Goal: Task Accomplishment & Management: Complete application form

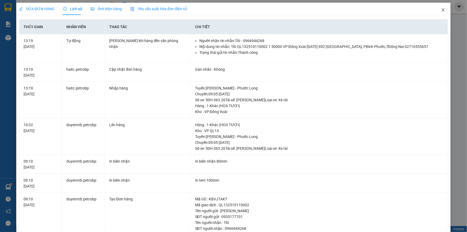
click at [441, 11] on icon "close" at bounding box center [443, 10] width 4 height 4
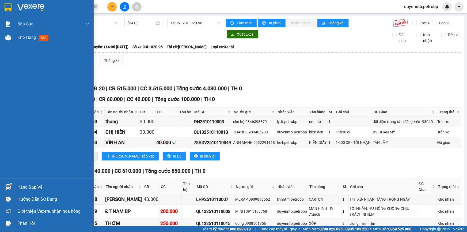
click at [18, 40] on span "Kho hàng" at bounding box center [26, 37] width 19 height 5
click at [10, 39] on img at bounding box center [8, 38] width 6 height 6
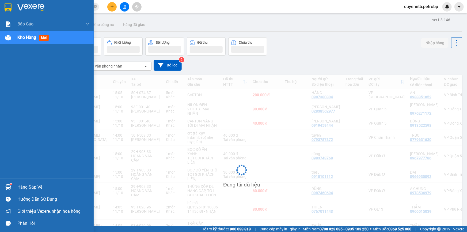
click at [36, 42] on div "Kho hàng mới" at bounding box center [53, 37] width 72 height 13
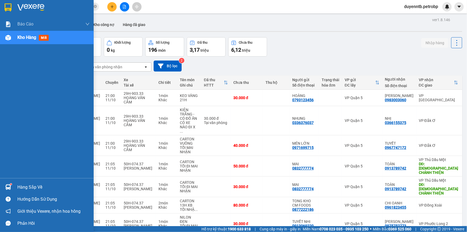
click at [21, 184] on div "Hàng sắp về" at bounding box center [53, 187] width 72 height 8
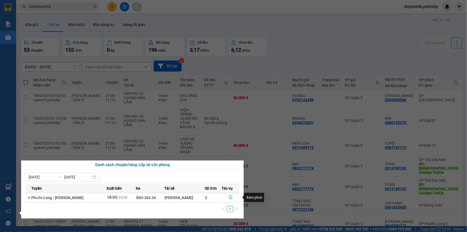
click at [227, 198] on button "button" at bounding box center [230, 197] width 17 height 9
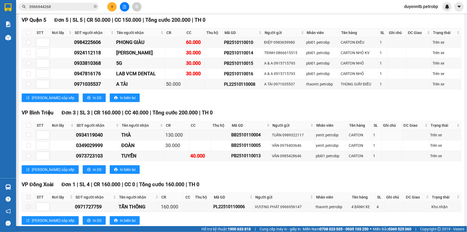
scroll to position [194, 0]
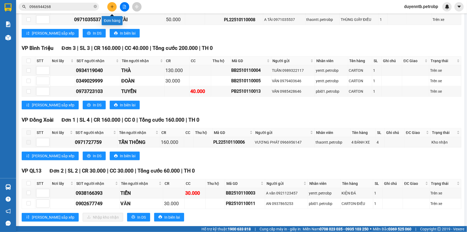
click at [112, 6] on icon "plus" at bounding box center [111, 6] width 3 height 0
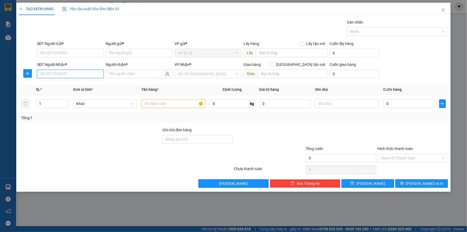
click at [72, 76] on input "SĐT Người Nhận *" at bounding box center [70, 74] width 67 height 9
type input "0"
click at [40, 75] on input "376377622" at bounding box center [70, 74] width 67 height 9
click at [74, 77] on input "0376377622" at bounding box center [70, 74] width 67 height 9
type input "0376377622"
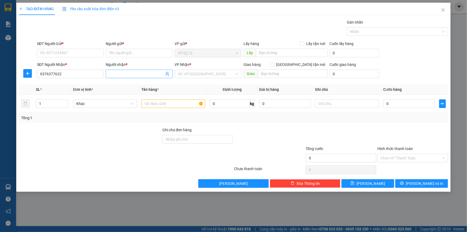
click at [125, 74] on input "Người nhận *" at bounding box center [136, 74] width 55 height 6
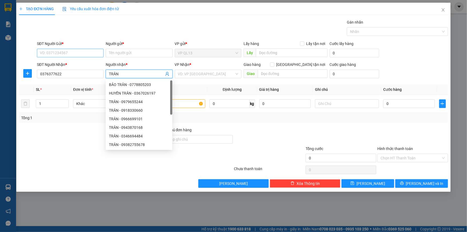
type input "TRÂN"
click at [95, 54] on input "SĐT Người Gửi *" at bounding box center [70, 53] width 67 height 9
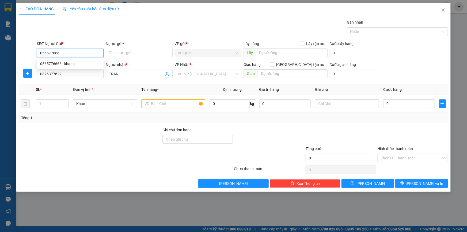
type input "0565776666"
click at [61, 64] on div "0565776666 - khang" at bounding box center [70, 64] width 60 height 6
type input "khang"
type input "300.000"
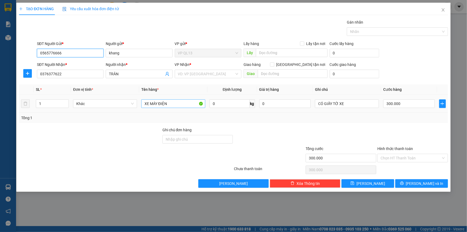
type input "0565776666"
click at [179, 106] on input "XE MÁY ĐIỆN" at bounding box center [173, 103] width 64 height 9
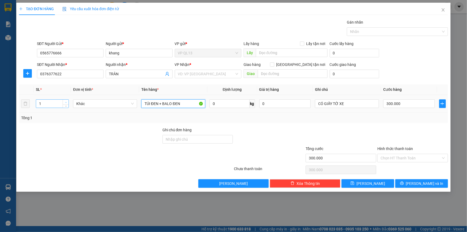
type input "TÚI ĐEN + BALO ĐEN"
type input "2"
click at [64, 102] on span "up" at bounding box center [65, 102] width 3 height 3
click at [348, 102] on input "CÓ GIẤY TỜ XE" at bounding box center [347, 103] width 64 height 9
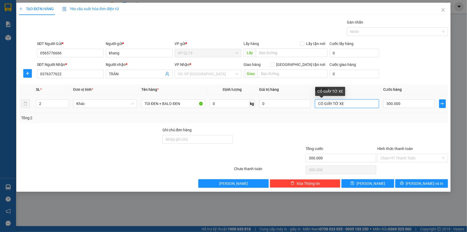
click at [348, 102] on input "CÓ GIẤY TỜ XE" at bounding box center [347, 103] width 64 height 9
type input "MAI NHẬN"
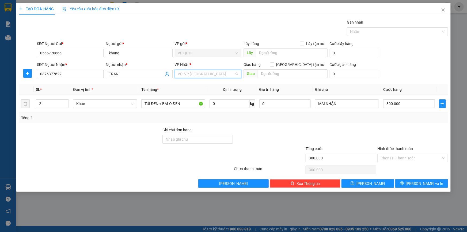
click at [217, 75] on input "search" at bounding box center [206, 74] width 56 height 8
type input "PHUOC"
click at [206, 91] on div "VP Phước Bình" at bounding box center [208, 93] width 60 height 6
click at [417, 105] on input "300.000" at bounding box center [409, 103] width 52 height 9
type input "5"
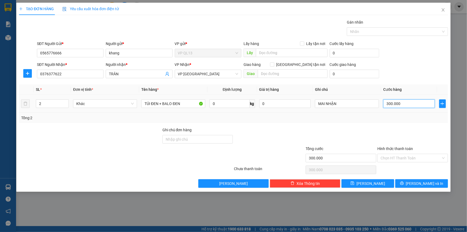
type input "5"
type input "50"
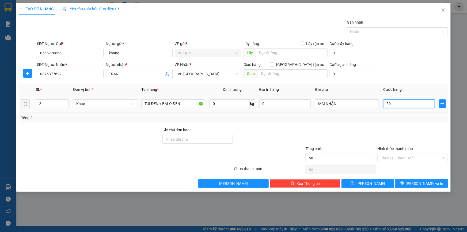
type input "500"
type input "5.000"
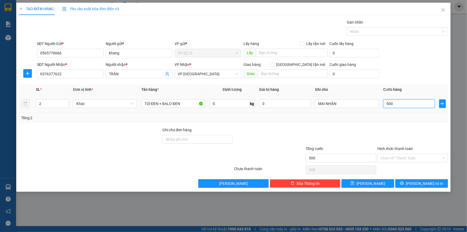
type input "5.000"
type input "50.000"
drag, startPoint x: 418, startPoint y: 164, endPoint x: 419, endPoint y: 159, distance: 4.7
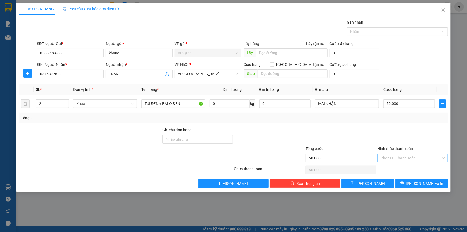
click at [418, 163] on div "Transit Pickup Surcharge Ids Transit Deliver Surcharge Ids Transit Deliver Surc…" at bounding box center [233, 103] width 429 height 168
click at [419, 159] on input "Hình thức thanh toán" at bounding box center [410, 158] width 60 height 8
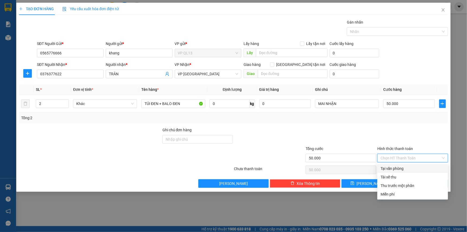
click at [393, 170] on div "Tại văn phòng" at bounding box center [412, 168] width 64 height 6
type input "0"
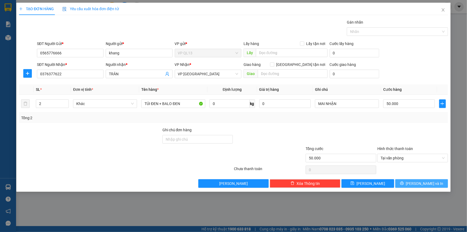
click at [405, 182] on button "Lưu và In" at bounding box center [421, 183] width 53 height 9
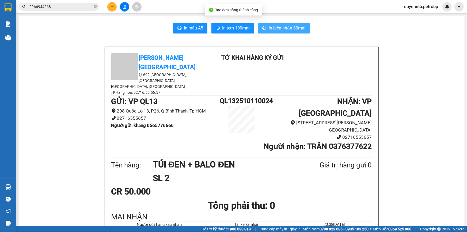
click at [298, 28] on span "In biên nhận 80mm" at bounding box center [286, 28] width 37 height 7
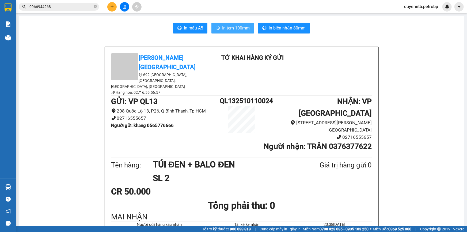
click at [222, 23] on button "In tem 100mm" at bounding box center [232, 28] width 43 height 11
click at [244, 26] on span "In tem 100mm" at bounding box center [236, 28] width 28 height 7
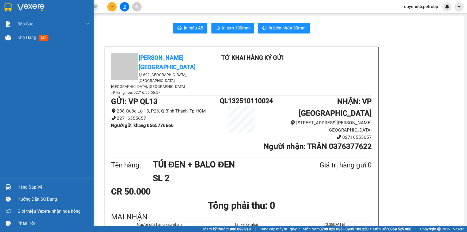
click at [21, 182] on div "Hàng sắp về" at bounding box center [47, 187] width 94 height 12
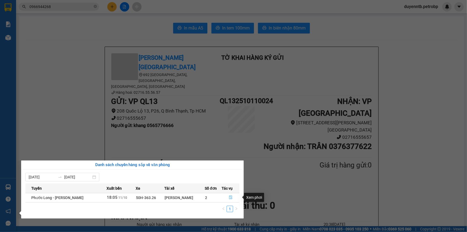
click at [230, 197] on icon "file-done" at bounding box center [230, 197] width 3 height 4
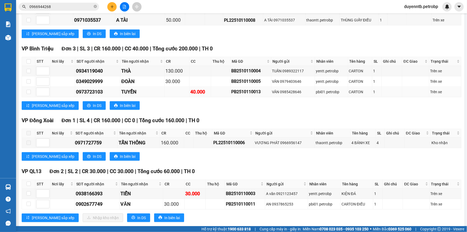
scroll to position [203, 0]
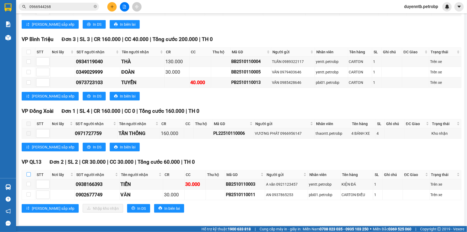
click at [30, 174] on input "checkbox" at bounding box center [28, 174] width 4 height 4
checkbox input "true"
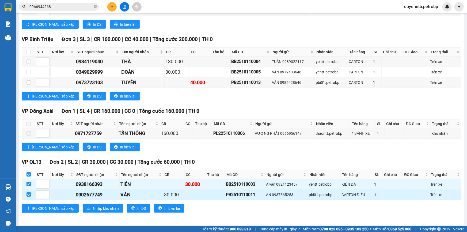
click at [238, 192] on div "PB2510110011" at bounding box center [245, 194] width 38 height 7
click at [242, 195] on div "PB2510110011" at bounding box center [245, 194] width 38 height 7
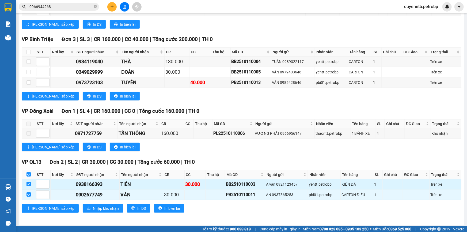
click at [232, 183] on div "BB2510110003" at bounding box center [245, 183] width 38 height 7
drag, startPoint x: 232, startPoint y: 183, endPoint x: 98, endPoint y: 183, distance: 133.9
click at [98, 183] on div "0938166393" at bounding box center [97, 183] width 43 height 7
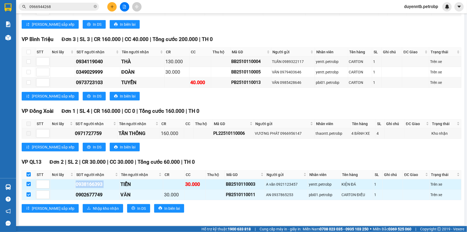
click at [98, 183] on div "0938166393" at bounding box center [97, 183] width 43 height 7
copy div "0938166393"
click at [183, 141] on div "VP Đồng Xoài Đơn 1 | SL 4 | CR 160.000 | CC 0 | Tổng cước 160.000 | TH 0 STT Nơ…" at bounding box center [241, 131] width 439 height 48
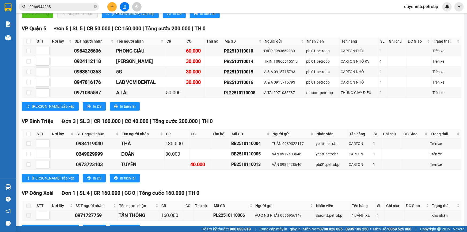
scroll to position [106, 0]
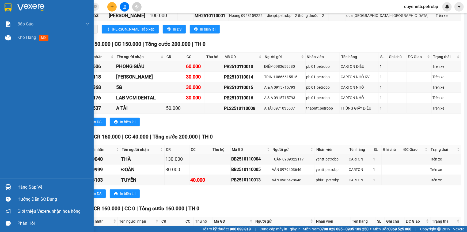
click at [41, 185] on div "Hàng sắp về" at bounding box center [53, 187] width 72 height 8
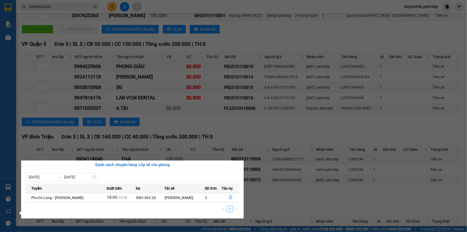
click at [103, 102] on section "Kết quả tìm kiếm ( 97 ) Bộ lọc Mã ĐH Trạng thái Món hàng Tổng cước Chưa cước Ng…" at bounding box center [233, 116] width 467 height 232
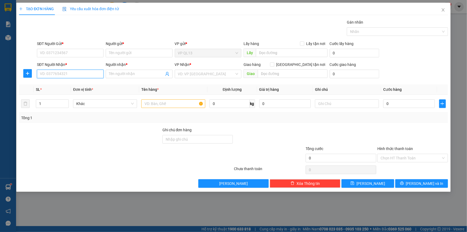
click at [84, 74] on input "SĐT Người Nhận *" at bounding box center [70, 74] width 67 height 9
type input "0937699996"
click at [125, 70] on span at bounding box center [139, 74] width 67 height 9
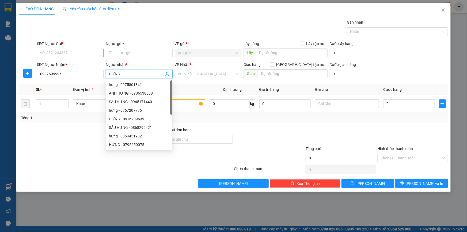
type input "HƯNG"
click at [87, 56] on input "SĐT Người Gửi *" at bounding box center [70, 53] width 67 height 9
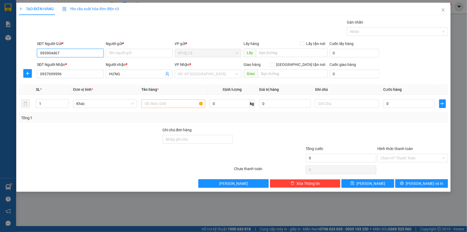
click at [54, 53] on input "093904467" at bounding box center [70, 53] width 67 height 9
type input "0939044467"
click at [121, 57] on div "Người gửi * Tên người gửi" at bounding box center [139, 50] width 67 height 19
click at [125, 52] on input "Người gửi *" at bounding box center [139, 53] width 67 height 9
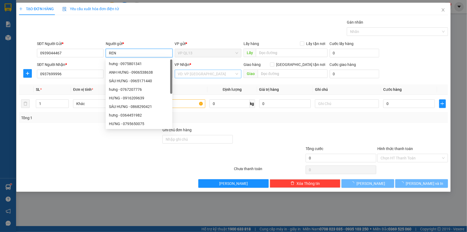
type input "REN"
click at [195, 77] on input "search" at bounding box center [206, 74] width 56 height 8
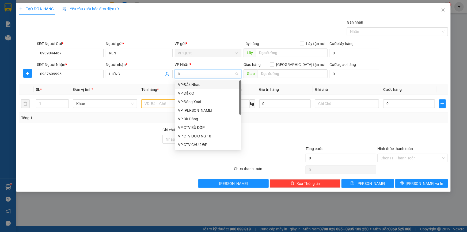
type input "DA"
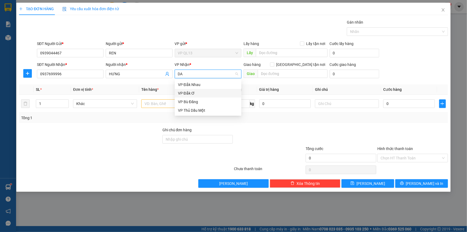
click at [194, 96] on div "VP Đắk Ơ" at bounding box center [208, 93] width 60 height 6
drag, startPoint x: 163, startPoint y: 104, endPoint x: 166, endPoint y: 103, distance: 2.9
click at [165, 104] on input "text" at bounding box center [173, 103] width 64 height 9
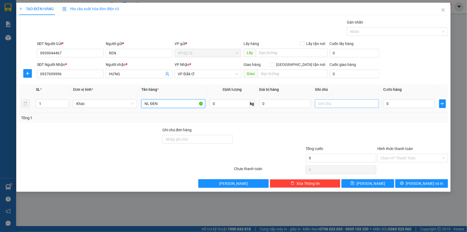
type input "NL ĐEN"
click at [334, 100] on input "text" at bounding box center [347, 103] width 64 height 9
type input "MAI NHẬN CHIỀU"
click at [403, 106] on input "0" at bounding box center [409, 103] width 52 height 9
type input "3"
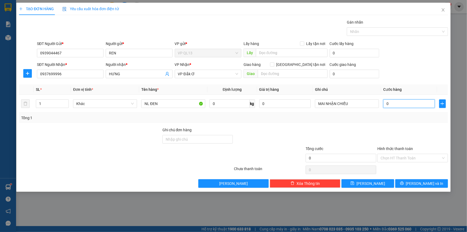
type input "3"
type input "30"
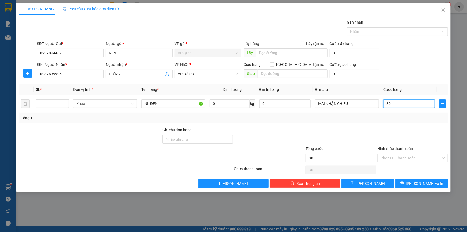
type input "300"
type input "3.000"
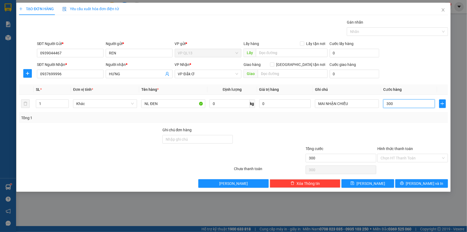
type input "3.000"
type input "30.000"
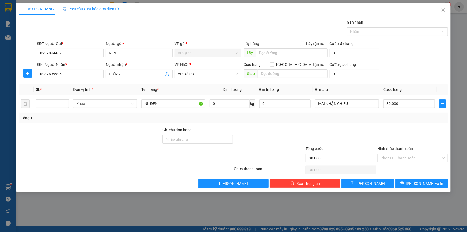
click at [415, 187] on div "TẠO ĐƠN HÀNG Yêu cầu xuất hóa đơn điện tử Transit Pickup Surcharge Ids Transit …" at bounding box center [233, 97] width 434 height 189
click at [409, 180] on button "Lưu và In" at bounding box center [421, 183] width 53 height 9
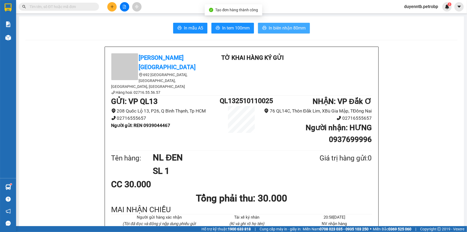
click at [273, 23] on button "In biên nhận 80mm" at bounding box center [284, 28] width 52 height 11
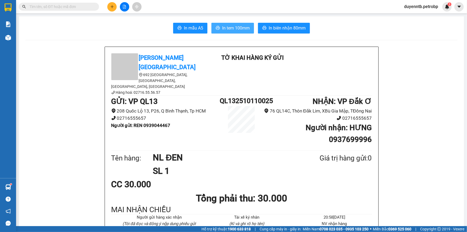
click at [223, 31] on span "In tem 100mm" at bounding box center [236, 28] width 28 height 7
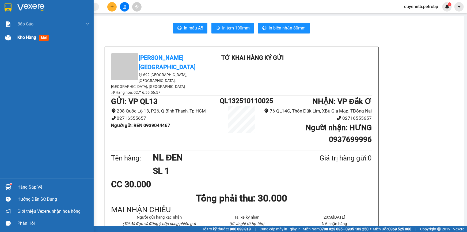
click at [22, 39] on span "Kho hàng" at bounding box center [26, 37] width 19 height 5
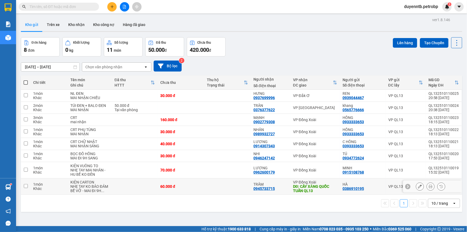
click at [416, 187] on button at bounding box center [419, 186] width 7 height 9
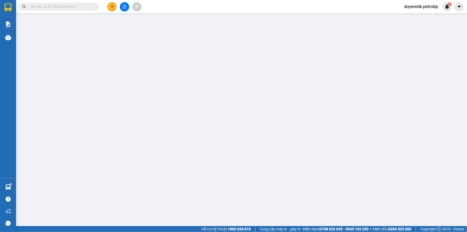
type input "0386910195"
type input "0945733715"
type input "CÂY XĂNG QUỐC TUẤN QL13"
type input "60.000"
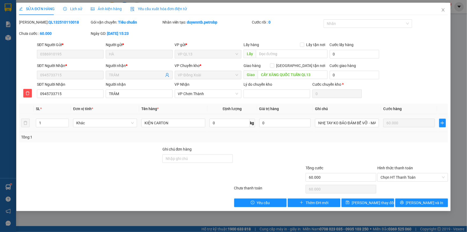
click at [341, 127] on div "NHẸ TAY KO BẢO ĐẢM BỂ VỠ - MAI ĐI 9H SAG" at bounding box center [347, 122] width 64 height 11
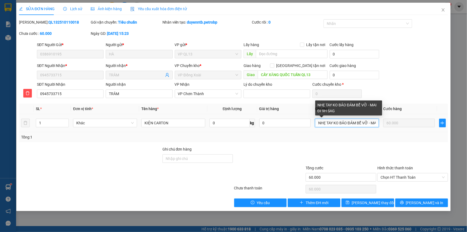
drag, startPoint x: 344, startPoint y: 122, endPoint x: 466, endPoint y: 13, distance: 164.5
click at [344, 122] on input "NHẸ TAY KO BẢO ĐẢM BỂ VỠ - MAI ĐI 9H SAG" at bounding box center [347, 122] width 64 height 9
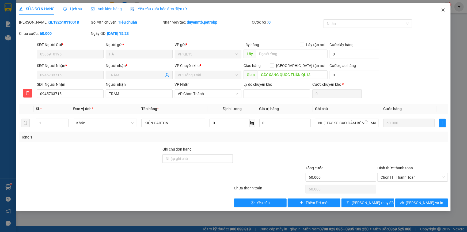
click at [441, 10] on icon "close" at bounding box center [443, 10] width 4 height 4
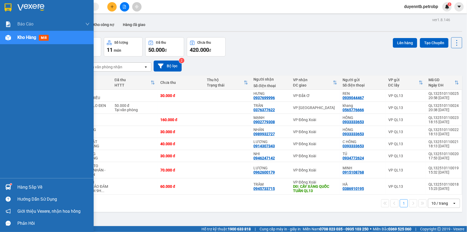
click at [20, 188] on div "Hàng sắp về" at bounding box center [53, 187] width 72 height 8
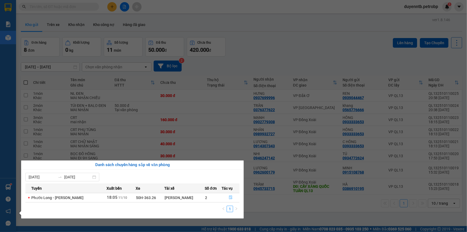
click at [230, 198] on icon "file-done" at bounding box center [231, 197] width 4 height 4
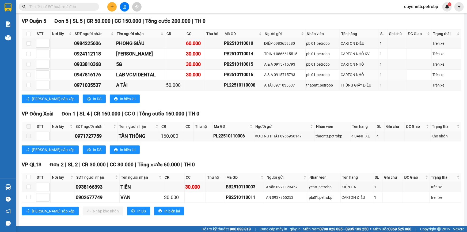
scroll to position [203, 0]
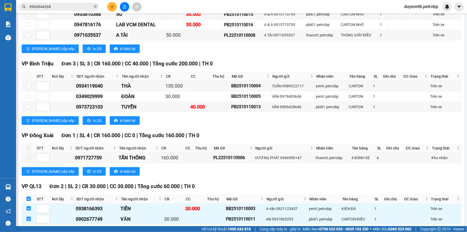
scroll to position [203, 0]
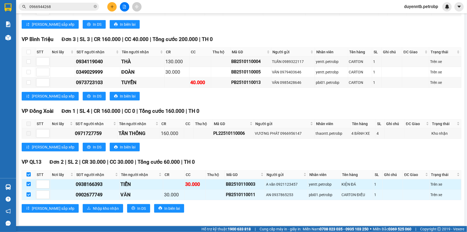
click at [96, 184] on div "0938166393" at bounding box center [97, 183] width 43 height 7
copy div "0938166393"
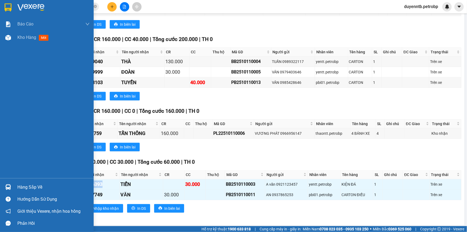
click at [28, 184] on div "Hàng sắp về" at bounding box center [53, 187] width 72 height 8
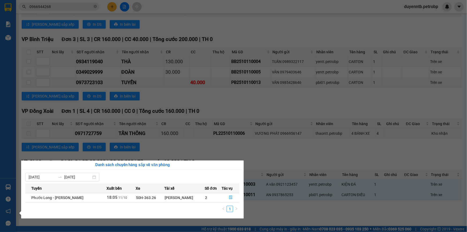
click at [245, 19] on section "Kết quả tìm kiếm ( 97 ) Bộ lọc Mã ĐH Trạng thái Món hàng Tổng cước Chưa cước Ng…" at bounding box center [233, 116] width 467 height 232
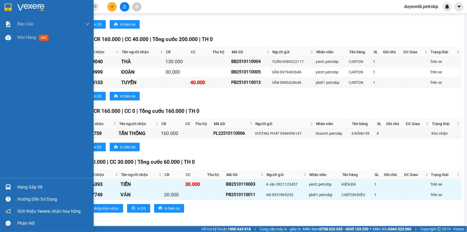
click at [11, 190] on div at bounding box center [7, 186] width 9 height 9
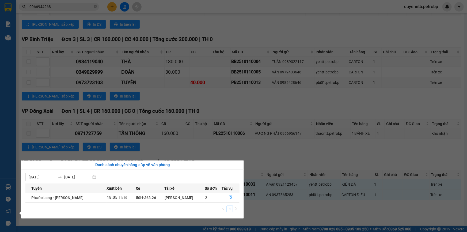
click at [337, 20] on section "Kết quả tìm kiếm ( 97 ) Bộ lọc Mã ĐH Trạng thái Món hàng Tổng cước Chưa cước Ng…" at bounding box center [233, 116] width 467 height 232
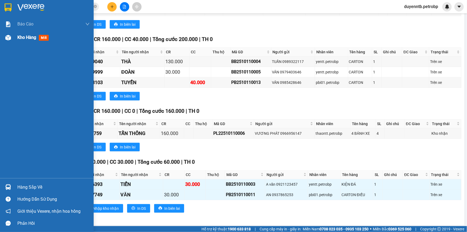
click at [15, 36] on div "Kho hàng mới" at bounding box center [47, 37] width 94 height 13
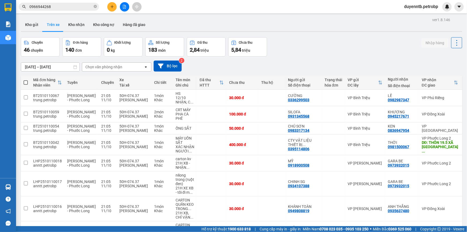
click at [34, 32] on div "Kho gửi Trên xe Kho nhận Kho công nợ Hàng đã giao" at bounding box center [241, 25] width 441 height 14
click at [32, 24] on button "Kho gửi" at bounding box center [32, 24] width 22 height 13
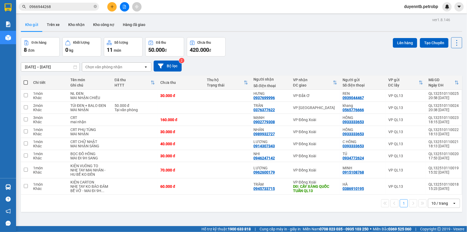
click at [22, 80] on th at bounding box center [26, 82] width 10 height 14
click at [24, 81] on span at bounding box center [26, 82] width 4 height 4
click at [26, 80] on input "checkbox" at bounding box center [26, 80] width 0 height 0
checkbox input "true"
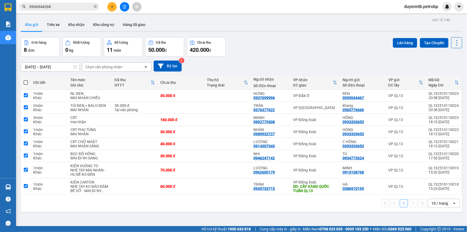
checkbox input "true"
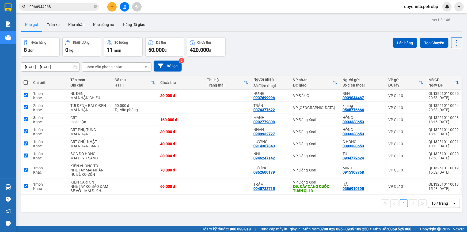
checkbox input "true"
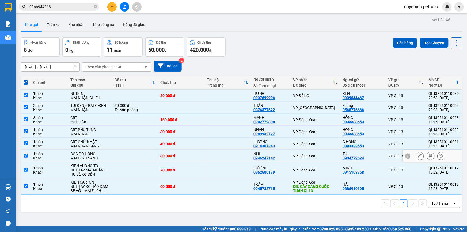
click at [26, 156] on input "checkbox" at bounding box center [26, 155] width 4 height 4
checkbox input "false"
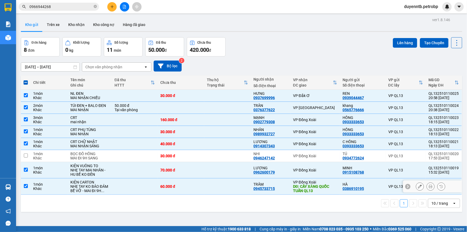
click at [25, 186] on input "checkbox" at bounding box center [26, 186] width 4 height 4
checkbox input "false"
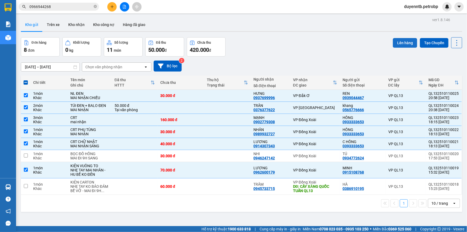
click at [404, 41] on button "Lên hàng" at bounding box center [404, 43] width 24 height 10
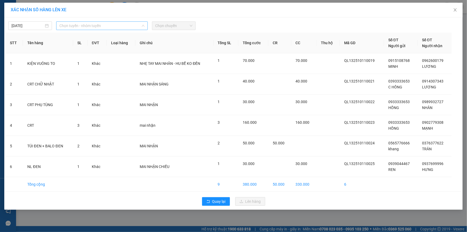
click at [94, 26] on span "Chọn tuyến - nhóm tuyến" at bounding box center [101, 26] width 85 height 8
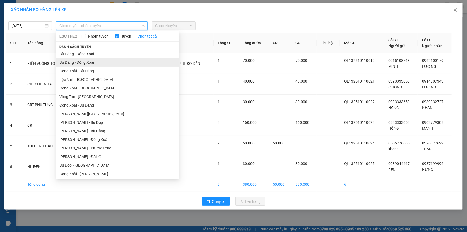
scroll to position [43, 0]
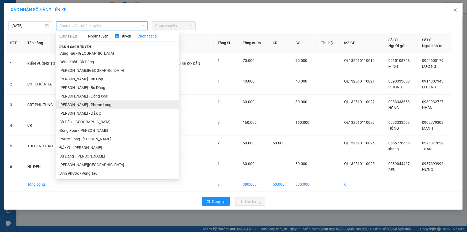
click at [96, 105] on li "Hồ Chí Minh - Phước Long" at bounding box center [117, 104] width 123 height 9
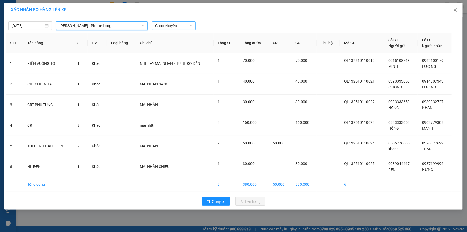
click at [179, 24] on span "Chọn chuyến" at bounding box center [173, 26] width 37 height 8
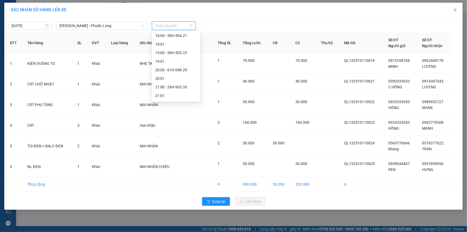
scroll to position [299, 0]
click at [181, 80] on div "21:05 - 50H-074.37" at bounding box center [176, 79] width 42 height 6
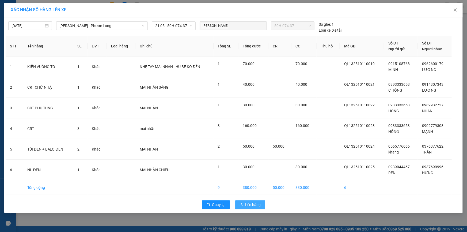
click at [251, 206] on span "Lên hàng" at bounding box center [253, 204] width 16 height 6
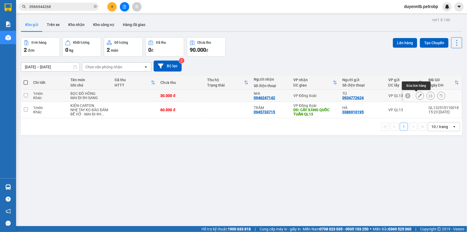
click at [418, 94] on icon at bounding box center [420, 96] width 4 height 4
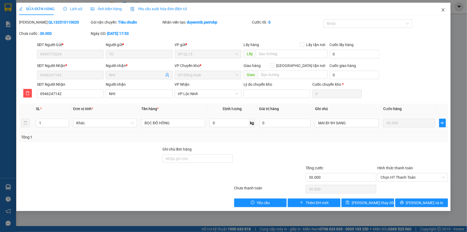
click at [442, 11] on icon "close" at bounding box center [442, 9] width 3 height 3
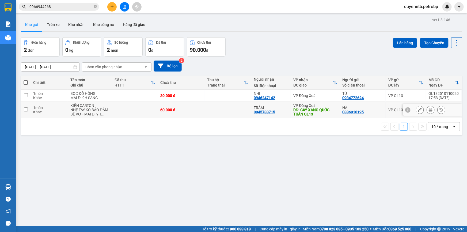
click at [418, 110] on icon at bounding box center [420, 110] width 4 height 4
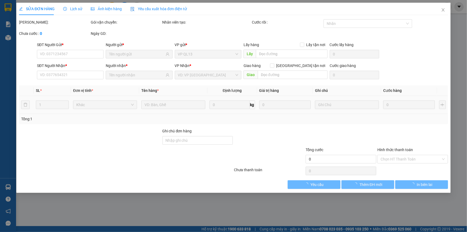
type input "0386910195"
type input "0945733715"
type input "CÂY XĂNG QUỐC TUẤN QL13"
type input "60.000"
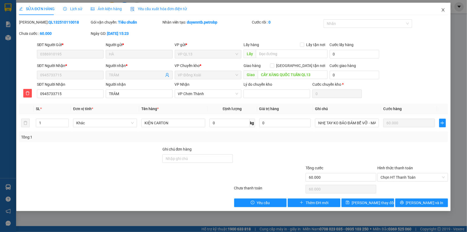
click at [442, 10] on icon "close" at bounding box center [443, 10] width 4 height 4
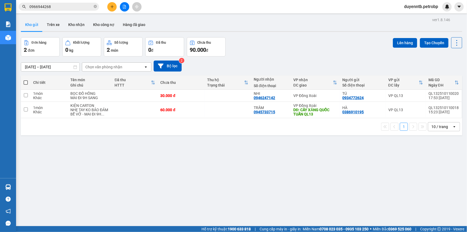
click at [113, 5] on icon "plus" at bounding box center [112, 7] width 4 height 4
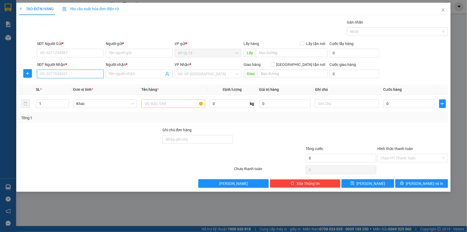
click at [76, 75] on input "SĐT Người Nhận *" at bounding box center [70, 74] width 67 height 9
type input "0387939951"
click at [78, 84] on div "0387939951 - THU HÀ" at bounding box center [70, 85] width 60 height 6
type input "THU HÀ"
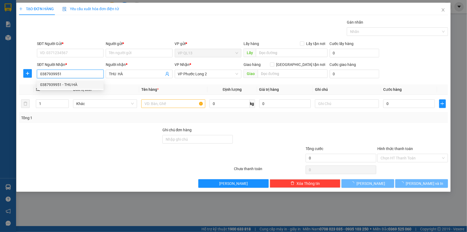
type input "250.000"
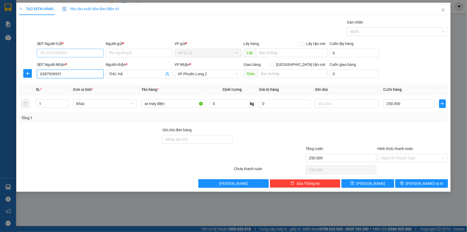
type input "0387939951"
click at [78, 53] on input "SĐT Người Gửi *" at bounding box center [70, 53] width 67 height 9
click at [72, 61] on div "0565776666 - khang" at bounding box center [70, 64] width 60 height 6
type input "0565776666"
type input "khang"
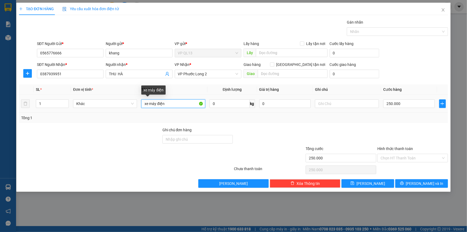
click at [170, 103] on input "xe máy điện" at bounding box center [173, 103] width 64 height 9
type input "KIỆN BÌNH XE"
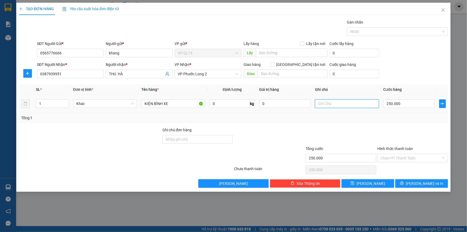
click at [326, 105] on input "text" at bounding box center [347, 103] width 64 height 9
click at [413, 103] on input "250.000" at bounding box center [409, 103] width 52 height 9
type input "5"
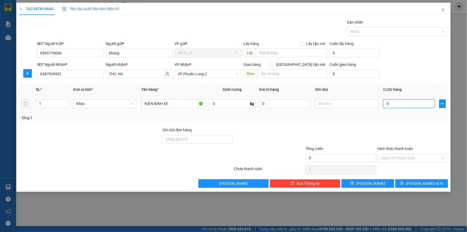
type input "50"
type input "50.000"
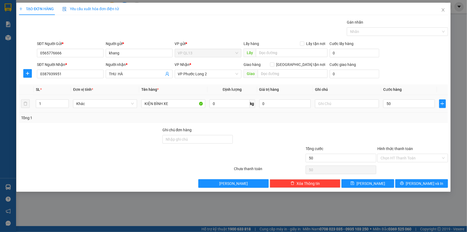
type input "50.000"
click at [360, 108] on div at bounding box center [347, 103] width 64 height 11
click at [354, 105] on input "text" at bounding box center [347, 103] width 64 height 9
type input "MAI NHẬN"
click at [425, 153] on div "Hình thức thanh toán" at bounding box center [412, 149] width 71 height 8
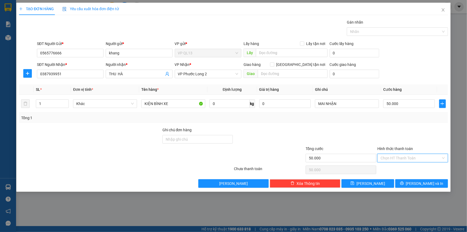
click at [388, 157] on input "Hình thức thanh toán" at bounding box center [410, 158] width 60 height 8
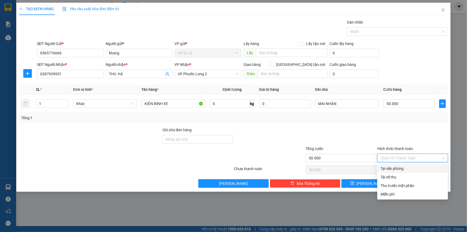
click at [390, 168] on div "Tại văn phòng" at bounding box center [412, 168] width 64 height 6
type input "0"
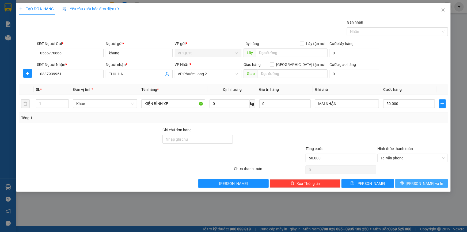
click at [408, 183] on button "Lưu và In" at bounding box center [421, 183] width 53 height 9
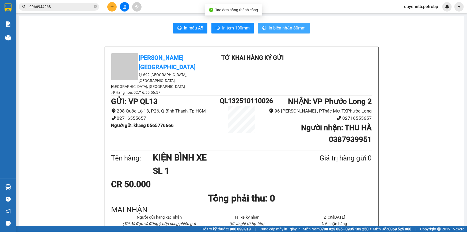
click at [270, 27] on span "In biên nhận 80mm" at bounding box center [286, 28] width 37 height 7
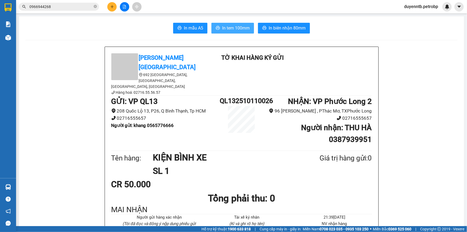
click at [252, 25] on button "In tem 100mm" at bounding box center [232, 28] width 43 height 11
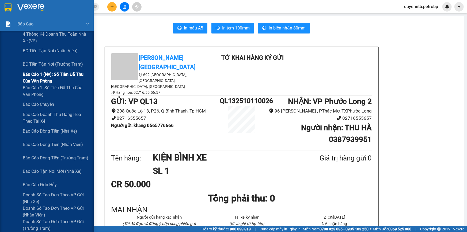
click at [45, 79] on span "Báo cáo 1 (nv): Số tiền đã thu của văn phòng" at bounding box center [56, 77] width 67 height 13
